Goal: Find specific page/section: Find specific page/section

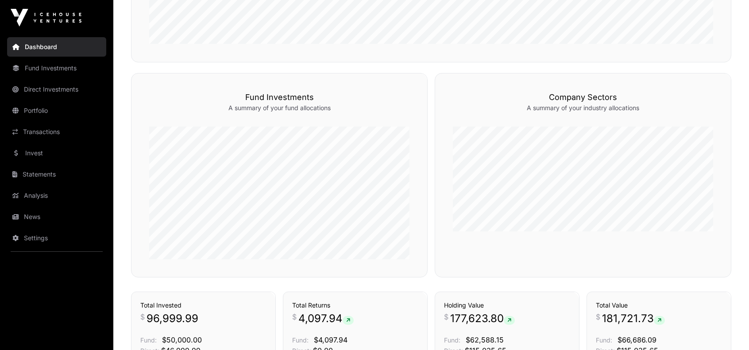
scroll to position [584, 0]
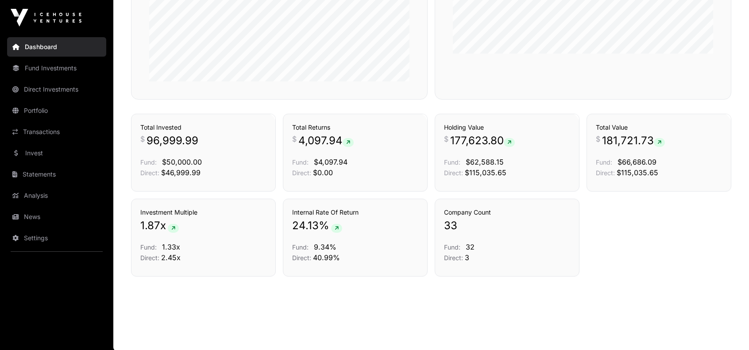
click at [53, 90] on link "Direct Investments" at bounding box center [56, 89] width 99 height 19
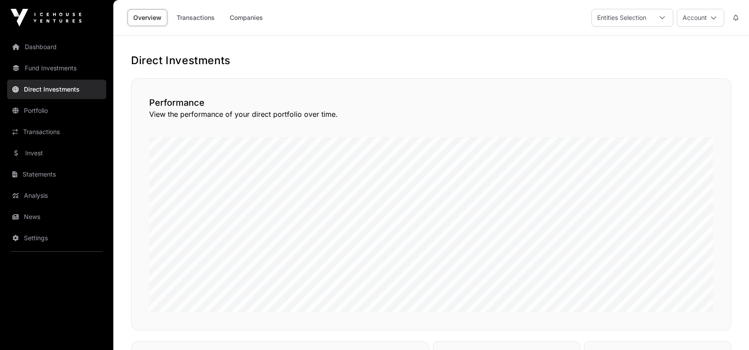
click at [253, 19] on link "Companies" at bounding box center [246, 17] width 45 height 17
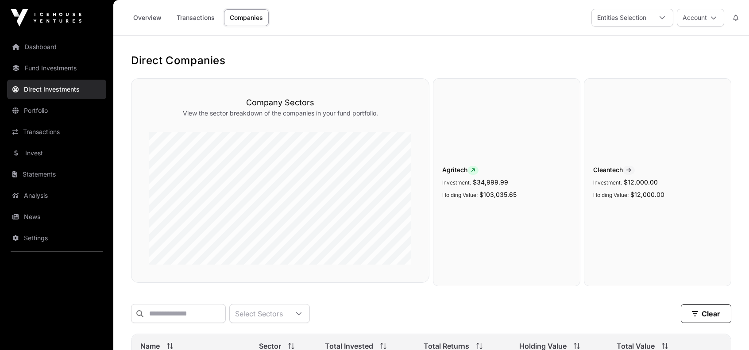
scroll to position [160, 0]
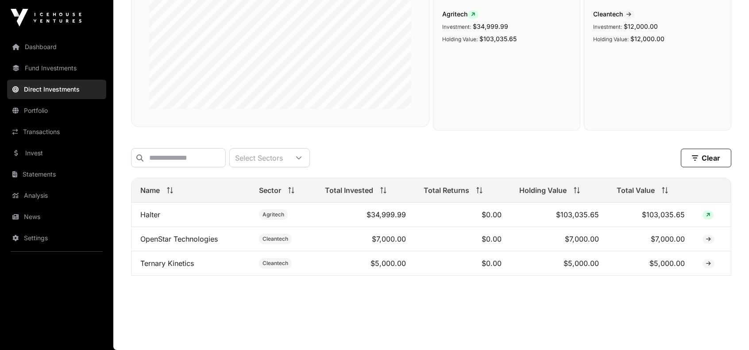
click at [160, 238] on link "OpenStar Technologies" at bounding box center [178, 239] width 77 height 9
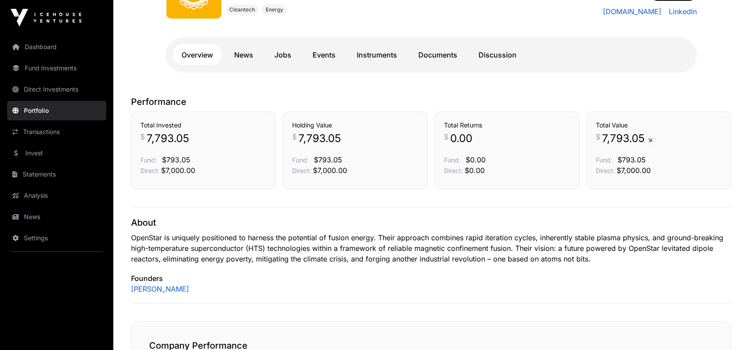
scroll to position [133, 0]
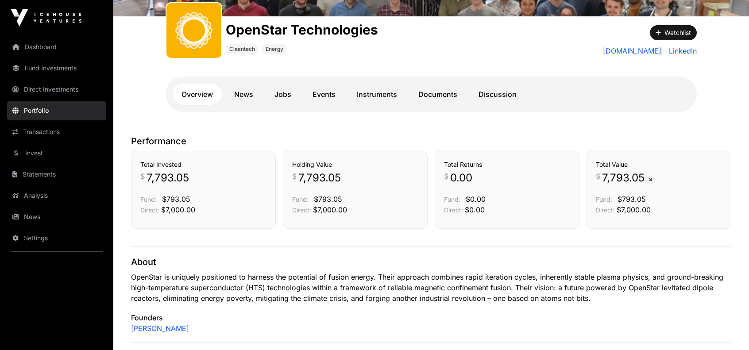
click at [367, 89] on link "Instruments" at bounding box center [377, 94] width 58 height 21
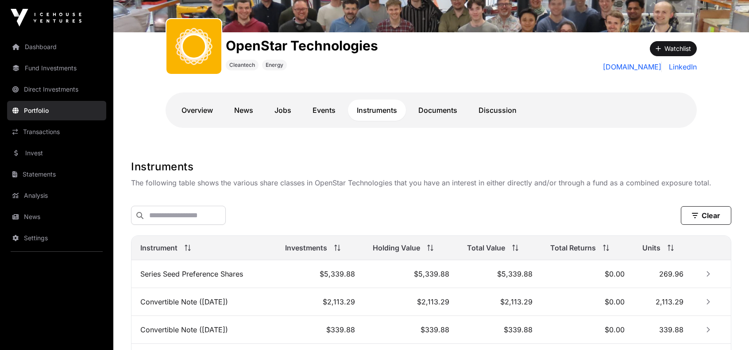
scroll to position [125, 0]
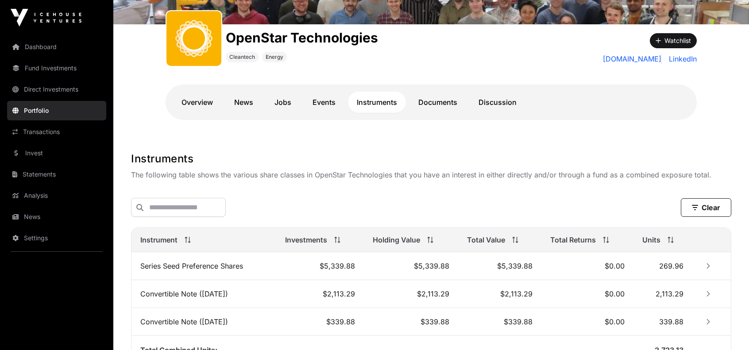
click at [42, 133] on link "Transactions" at bounding box center [56, 131] width 99 height 19
click at [39, 129] on link "Transactions" at bounding box center [56, 131] width 99 height 19
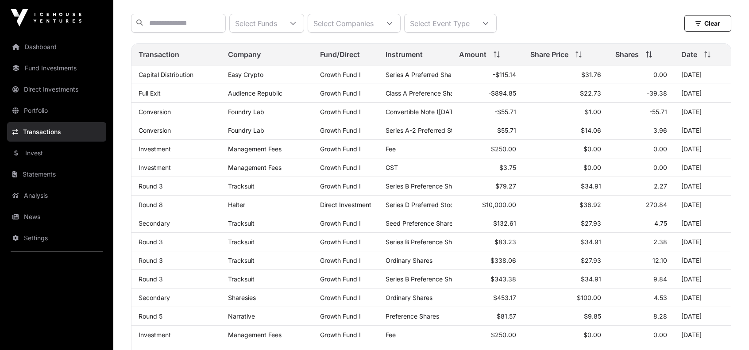
scroll to position [89, 0]
